Goal: Navigation & Orientation: Find specific page/section

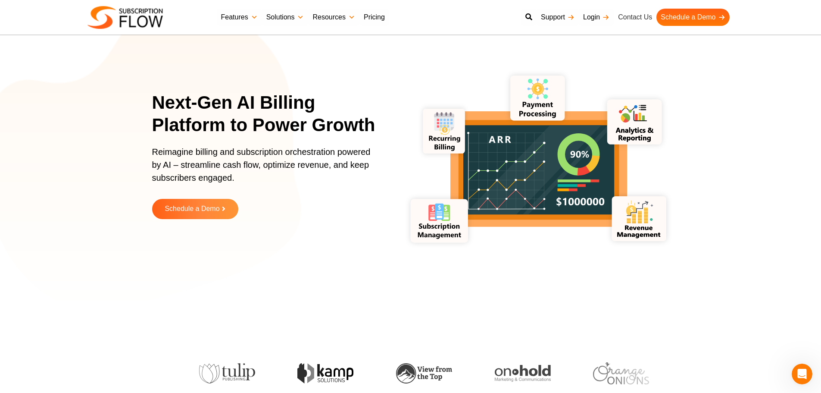
click at [628, 18] on link "Contact Us" at bounding box center [635, 17] width 43 height 17
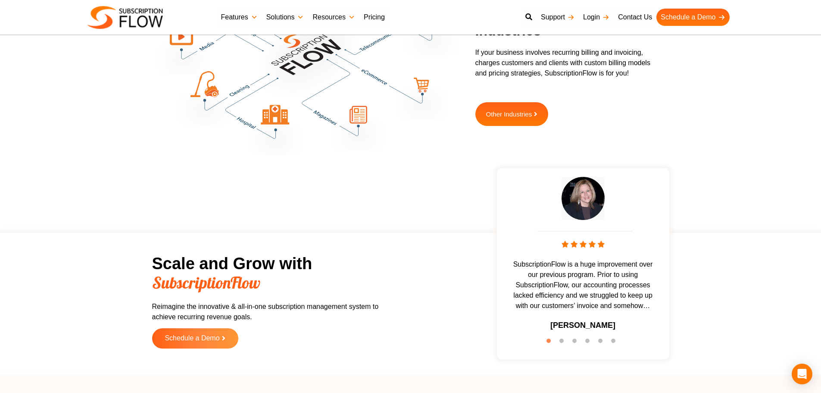
scroll to position [2758, 0]
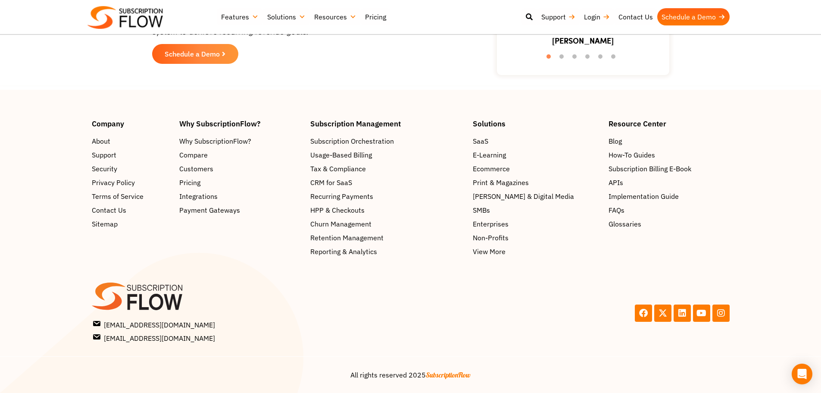
scroll to position [1384, 0]
click at [622, 207] on span "FAQs" at bounding box center [619, 210] width 16 height 10
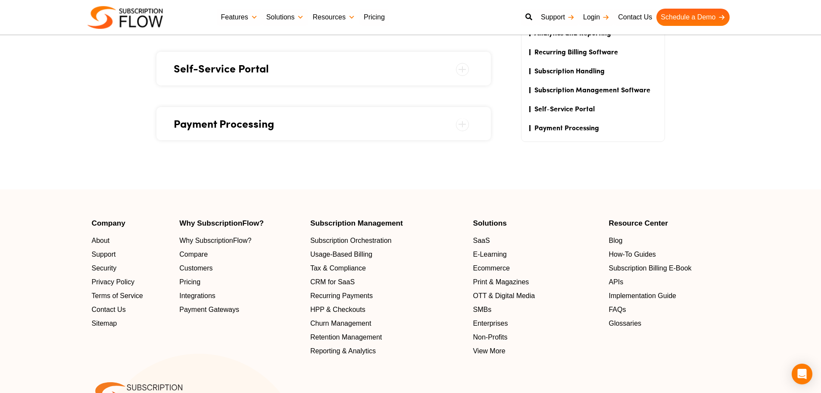
scroll to position [1285, 0]
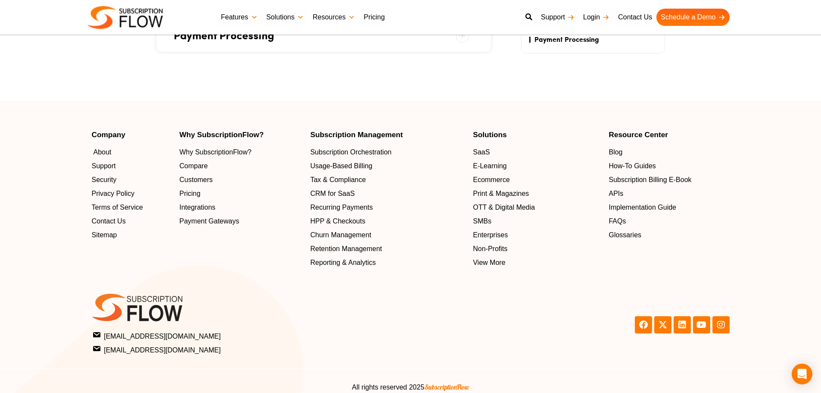
click at [100, 147] on span "About" at bounding box center [103, 152] width 18 height 10
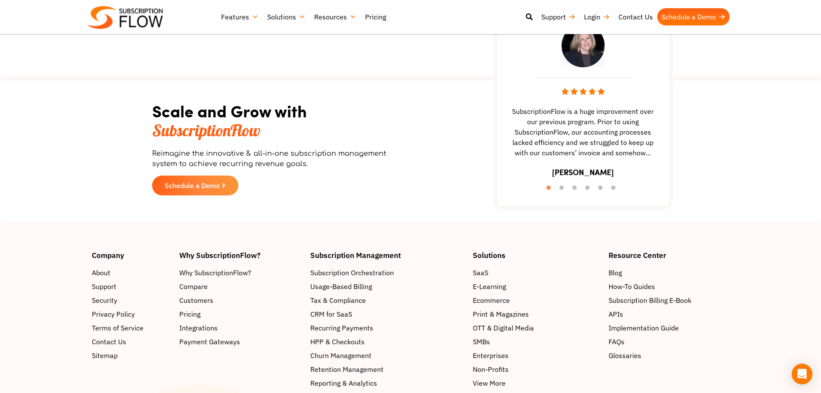
scroll to position [1382, 0]
